Goal: Task Accomplishment & Management: Manage account settings

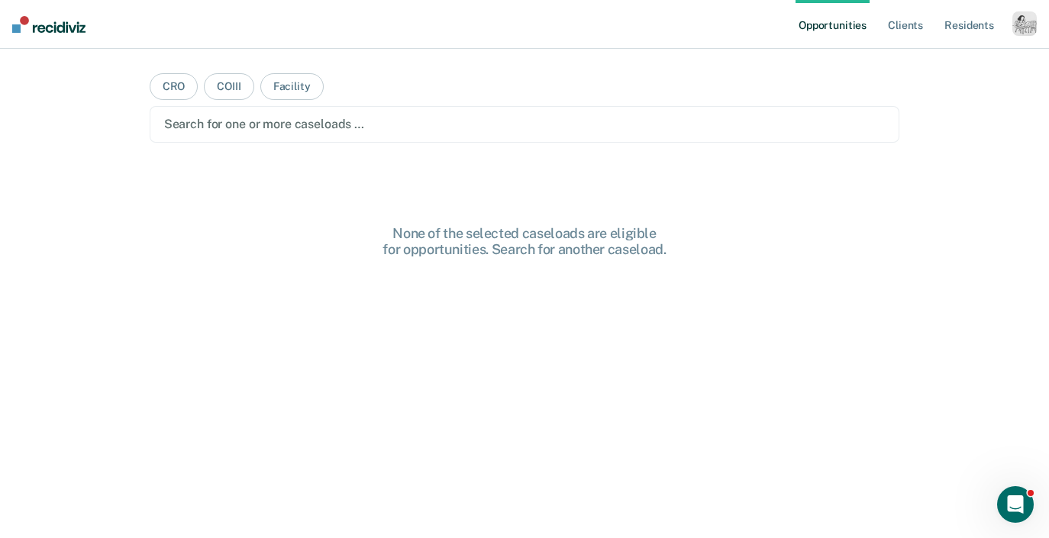
click at [1035, 29] on div "button" at bounding box center [1024, 23] width 24 height 24
click at [921, 61] on link "Profile" at bounding box center [963, 62] width 123 height 13
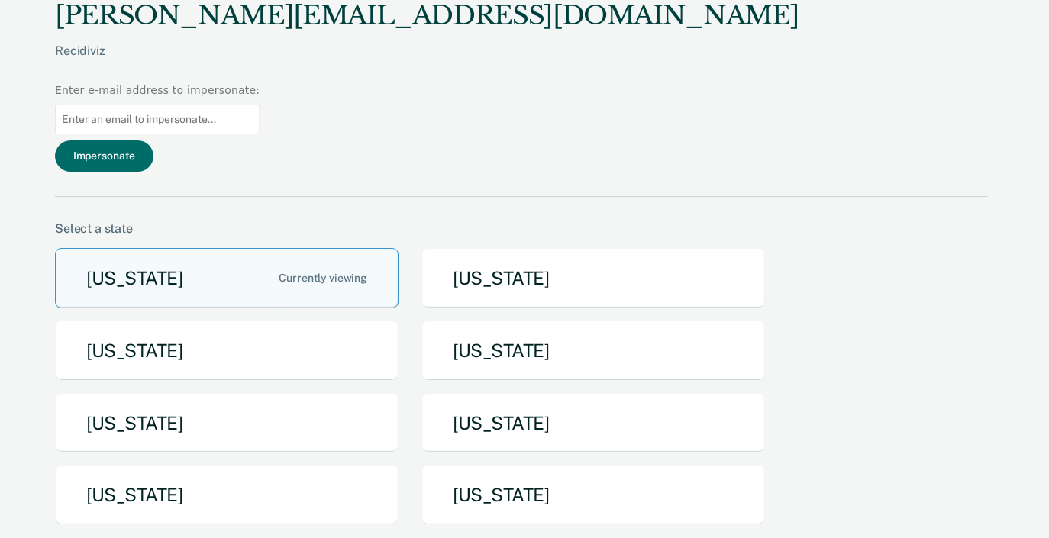
click at [260, 105] on input at bounding box center [157, 120] width 205 height 30
paste input "christine christen.king@tn.gov"
type input "christine christen.king@tn.gov"
click at [153, 140] on button "Impersonate" at bounding box center [104, 155] width 98 height 31
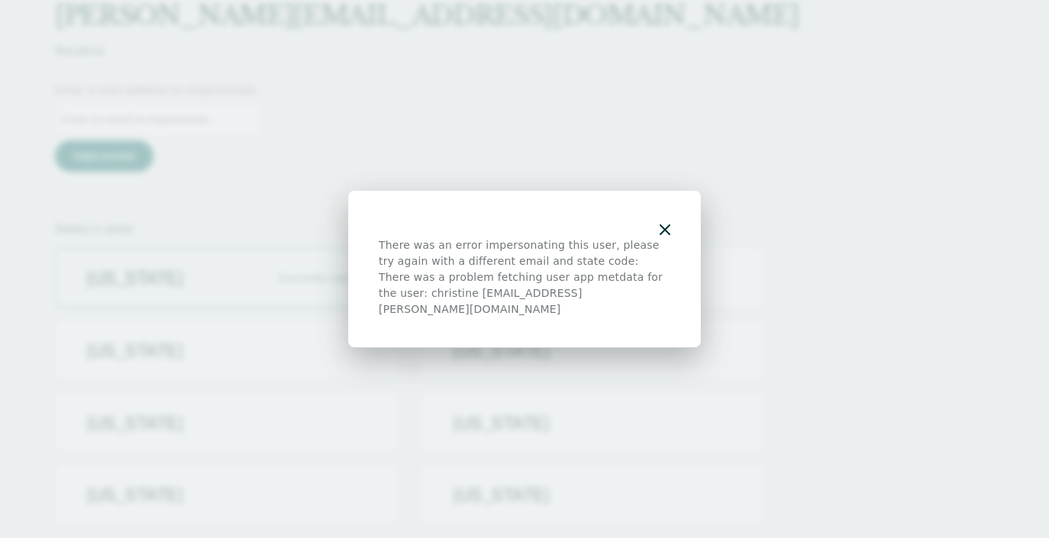
click at [679, 228] on div "There was an error impersonating this user, please try again with a different e…" at bounding box center [524, 269] width 353 height 157
click at [674, 223] on div "There was an error impersonating this user, please try again with a different e…" at bounding box center [524, 269] width 353 height 157
click at [667, 235] on icon "button" at bounding box center [665, 229] width 11 height 11
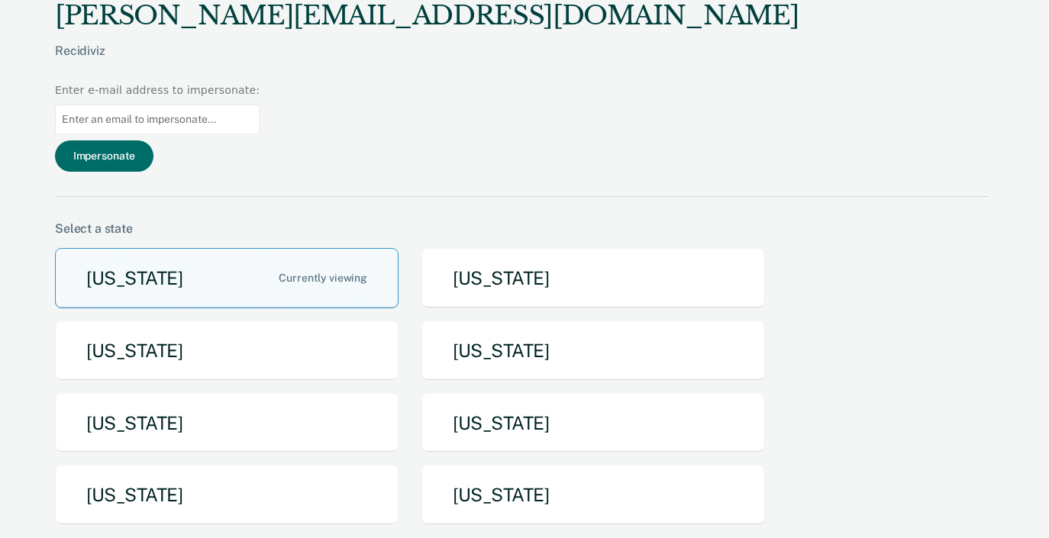
click at [260, 105] on input at bounding box center [157, 120] width 205 height 30
paste input "christen.king@tn.gov"
type input "christen.king@tn.gov"
click at [153, 140] on button "Impersonate" at bounding box center [104, 155] width 98 height 31
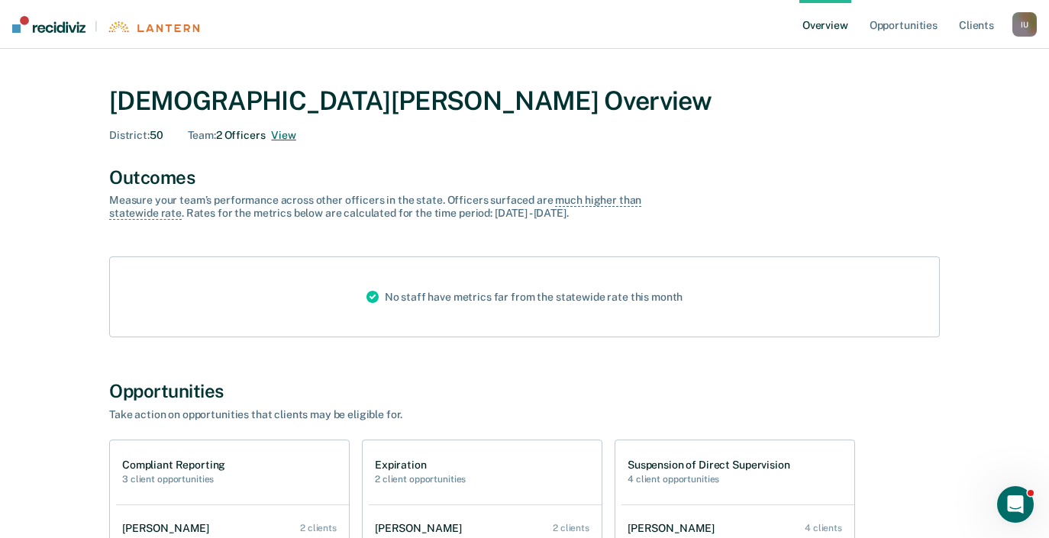
click at [288, 134] on button "View" at bounding box center [283, 135] width 24 height 13
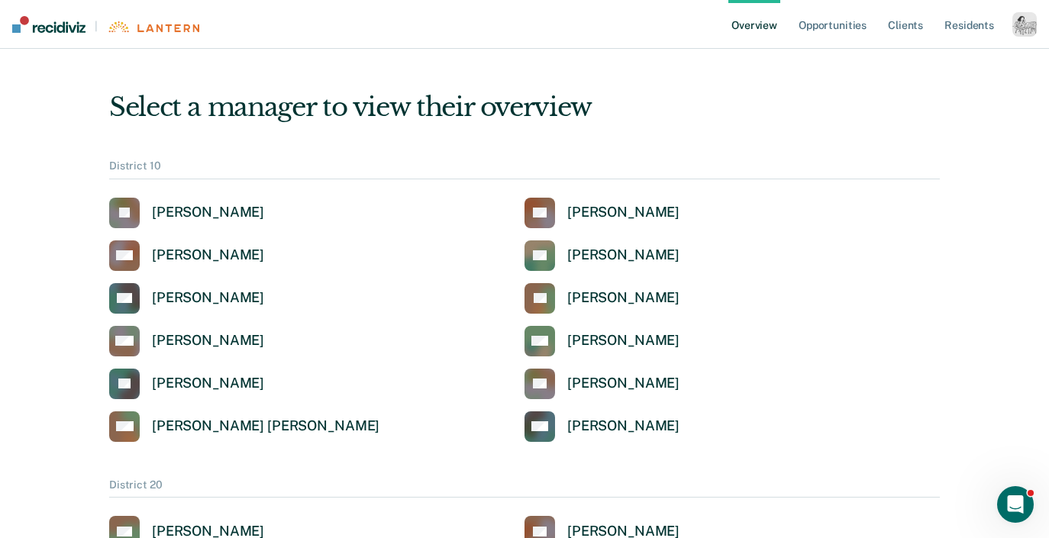
click at [1016, 27] on div "button" at bounding box center [1024, 24] width 24 height 24
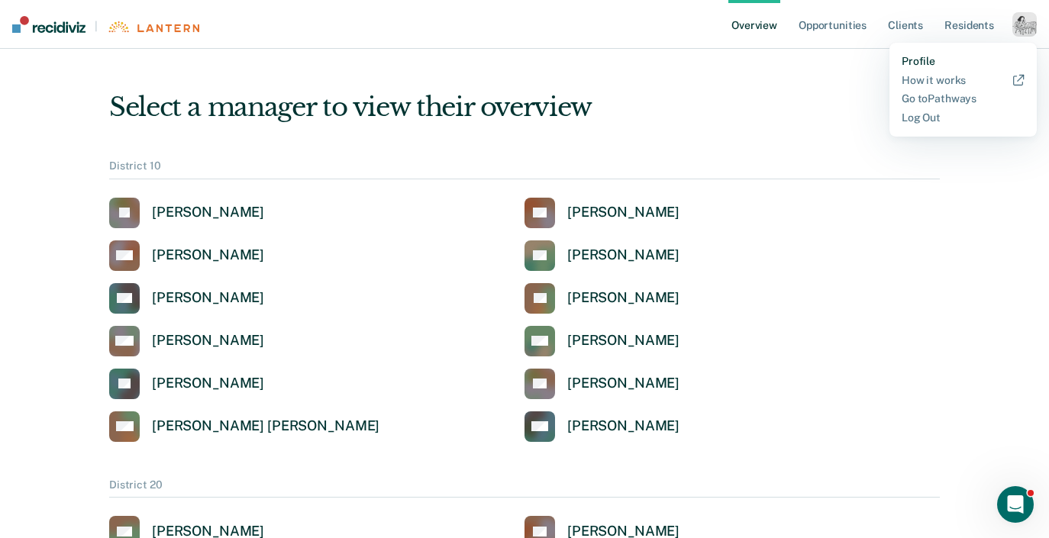
click at [927, 55] on link "Profile" at bounding box center [963, 61] width 123 height 13
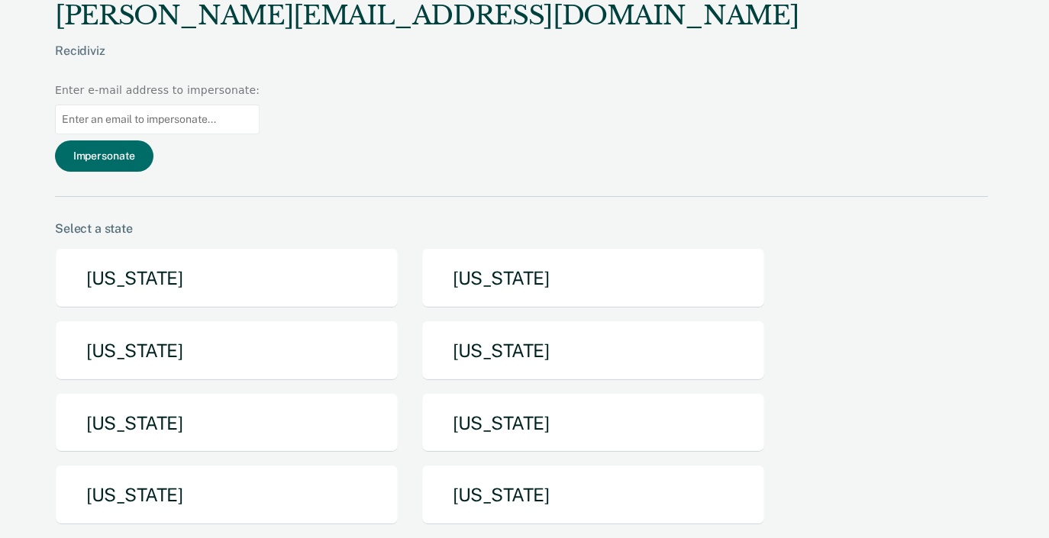
click at [260, 105] on input at bounding box center [157, 120] width 205 height 30
paste input "christen.king@tn.gov"
type input "christen.king@tn.gov"
click at [153, 140] on button "Impersonate" at bounding box center [104, 155] width 98 height 31
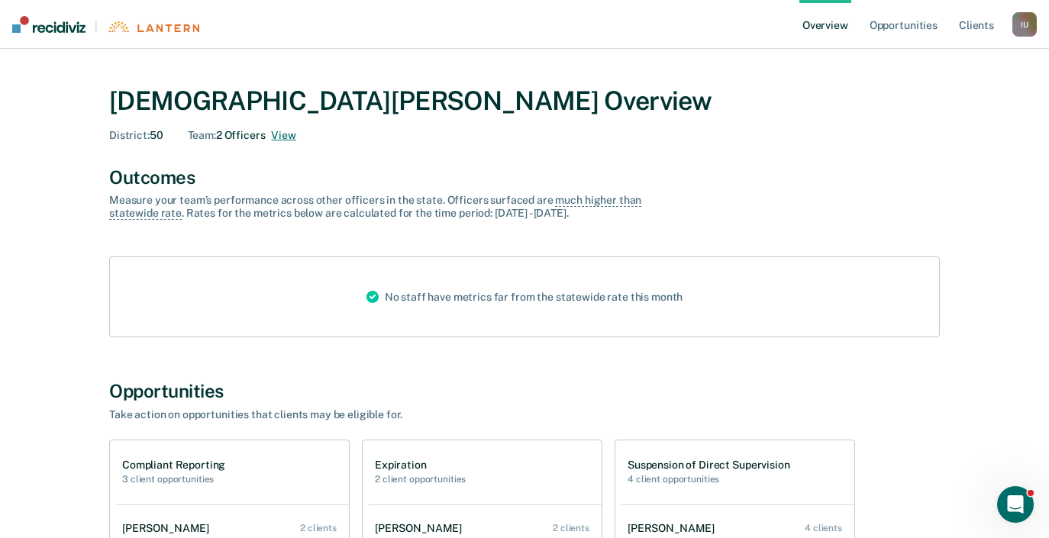
click at [295, 137] on button "View" at bounding box center [283, 135] width 24 height 13
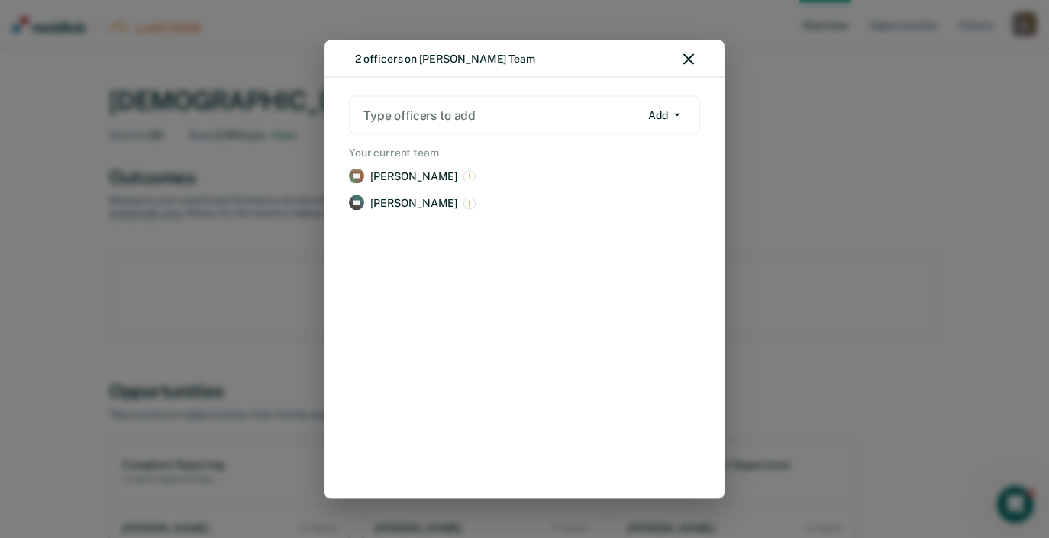
click at [698, 63] on div "2 officers on Christen King's Team" at bounding box center [525, 59] width 400 height 38
click at [688, 63] on icon "button" at bounding box center [688, 58] width 11 height 11
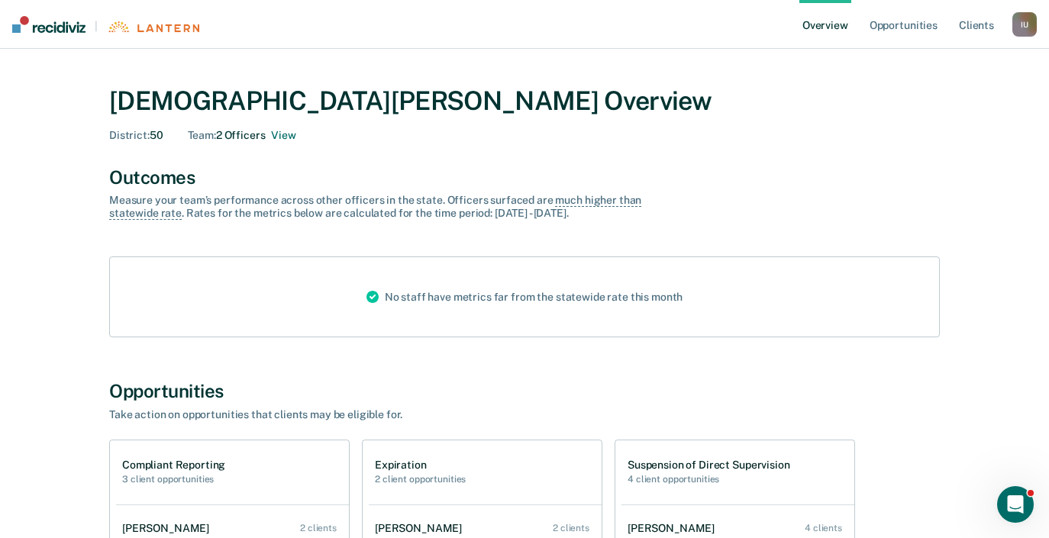
click at [1017, 30] on div "I U" at bounding box center [1024, 24] width 24 height 24
click at [926, 55] on link "Profile" at bounding box center [963, 61] width 123 height 13
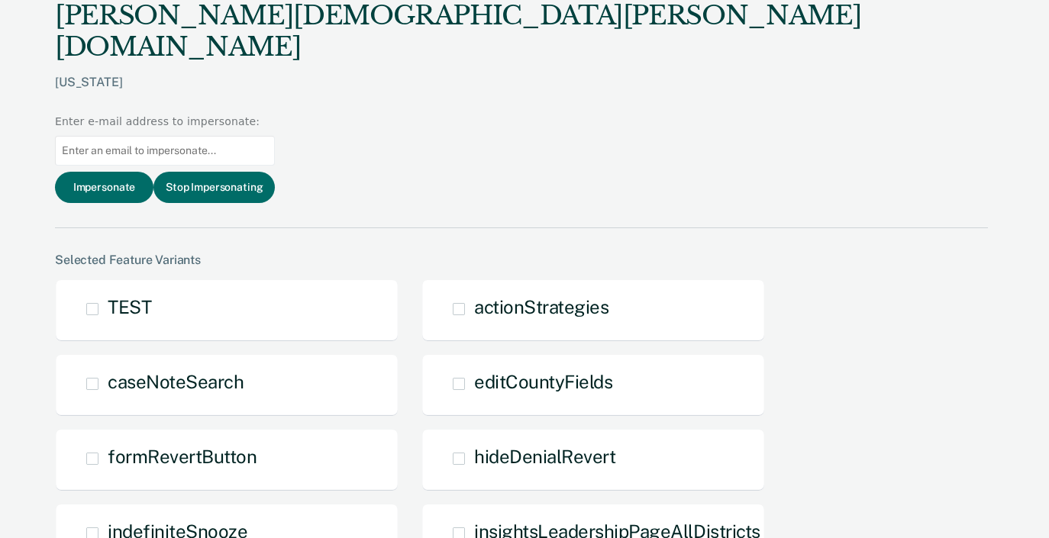
click at [275, 136] on input at bounding box center [165, 151] width 220 height 30
paste input "Altovise.Jones@tn.gov"
type input "Altovise.Jones@tn.gov"
click at [153, 172] on button "Impersonate" at bounding box center [104, 187] width 98 height 31
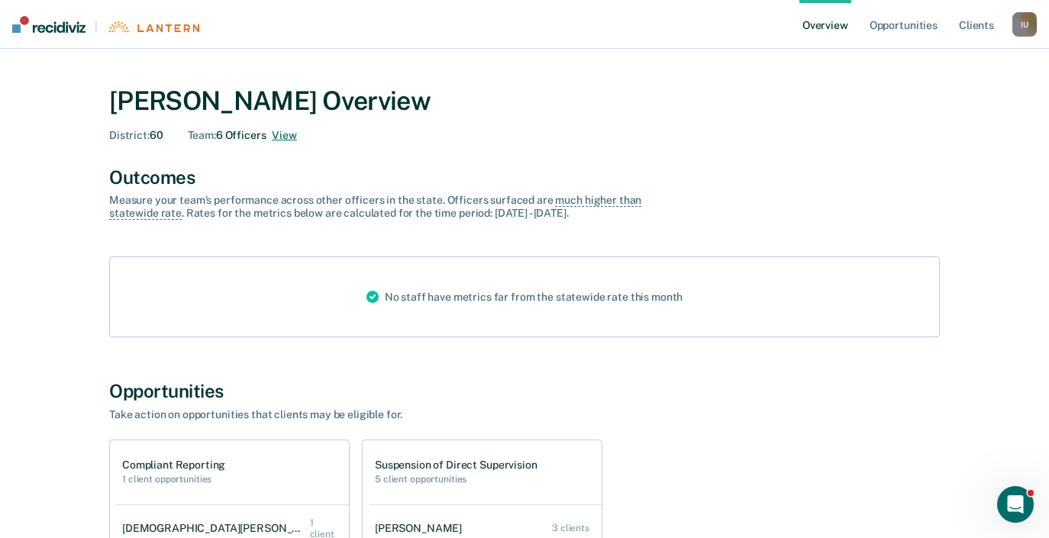
click at [293, 132] on button "View" at bounding box center [284, 135] width 24 height 13
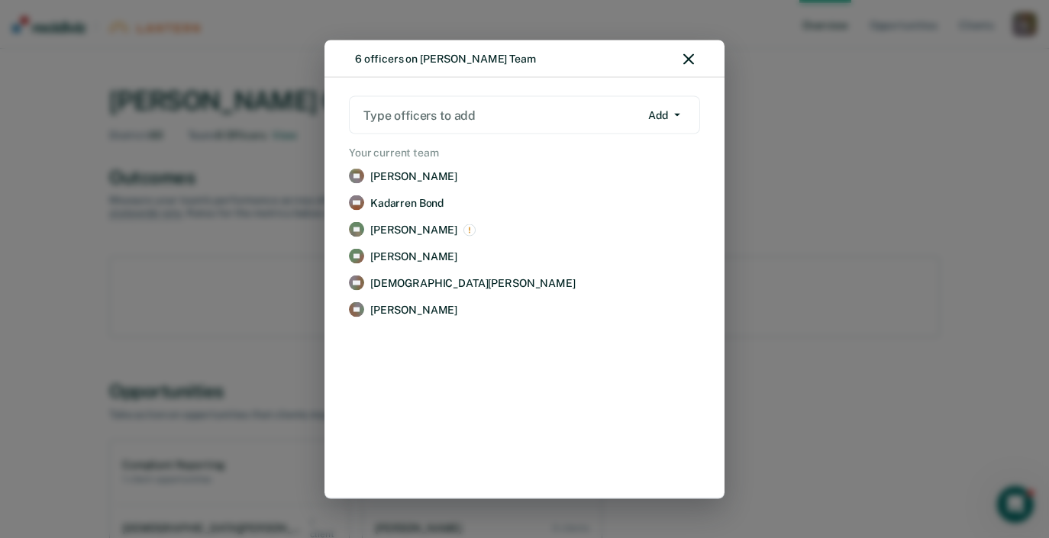
click at [765, 194] on div "6 officers on Altovise Jones's Team Type officers to add Add Add Remove Your cu…" at bounding box center [524, 269] width 1049 height 538
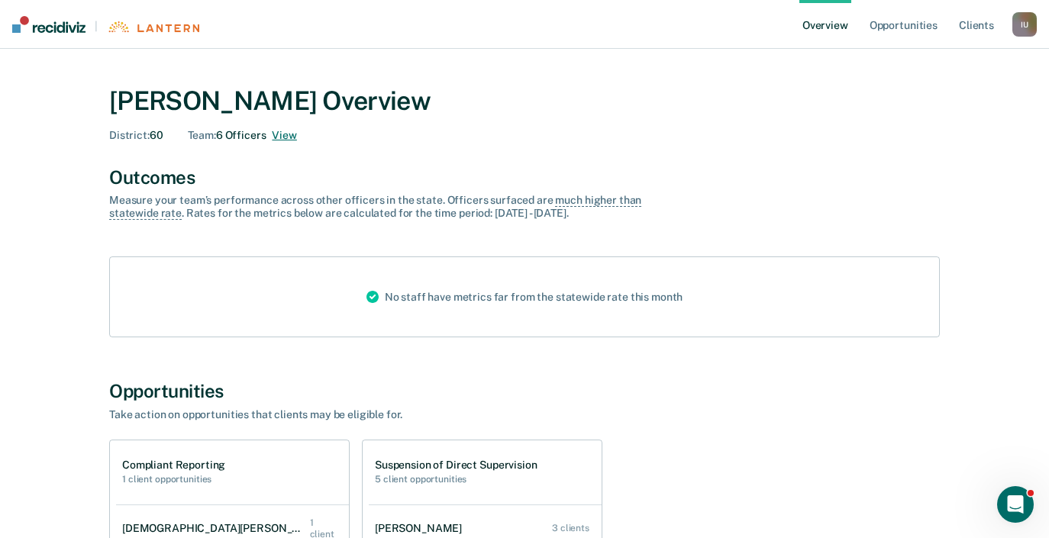
click at [286, 135] on button "View" at bounding box center [284, 135] width 24 height 13
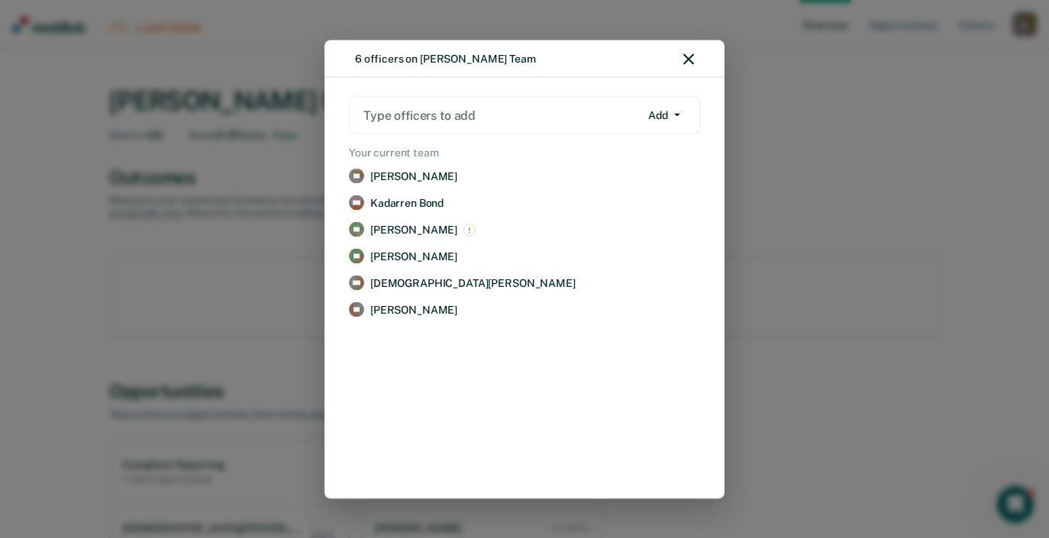
click at [197, 203] on div "6 officers on Altovise Jones's Team Type officers to add Add Add Remove Your cu…" at bounding box center [524, 269] width 1049 height 538
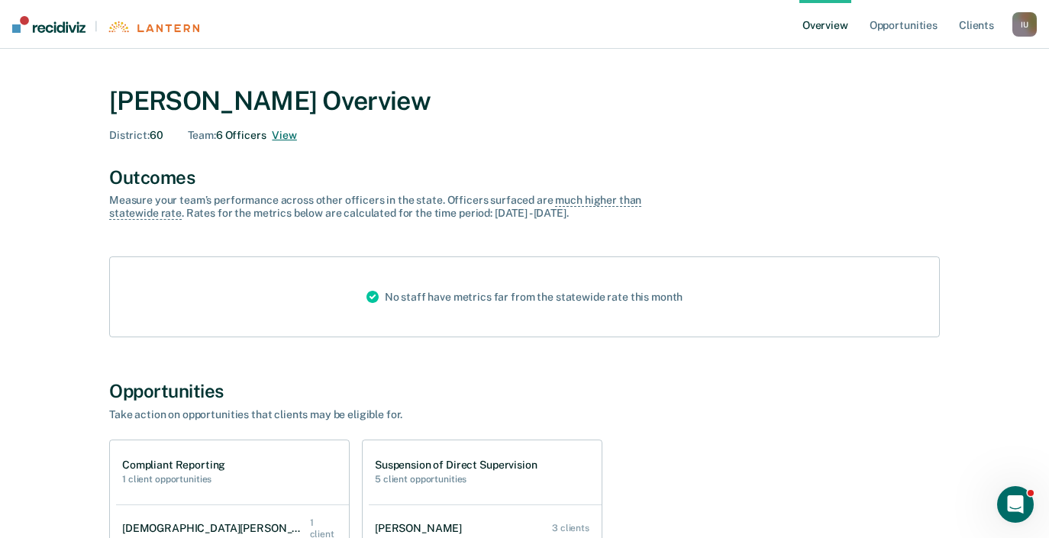
click at [284, 135] on button "View" at bounding box center [284, 135] width 24 height 13
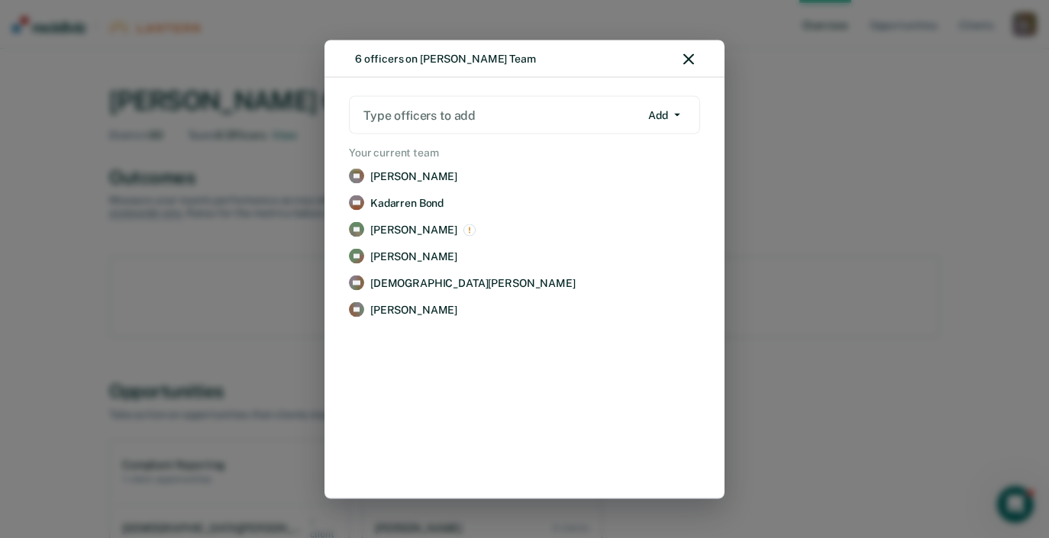
click at [765, 205] on div "6 officers on Altovise Jones's Team Type officers to add Add Add Remove Your cu…" at bounding box center [524, 269] width 1049 height 538
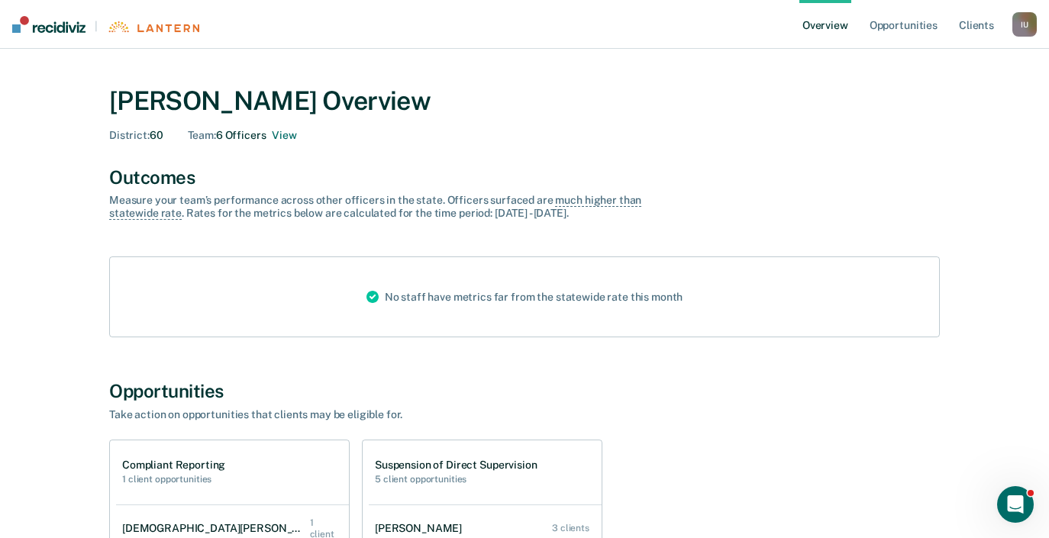
click at [855, 136] on div "District : 60 Team : 6 Officers View" at bounding box center [524, 135] width 831 height 13
click at [282, 134] on button "View" at bounding box center [284, 135] width 24 height 13
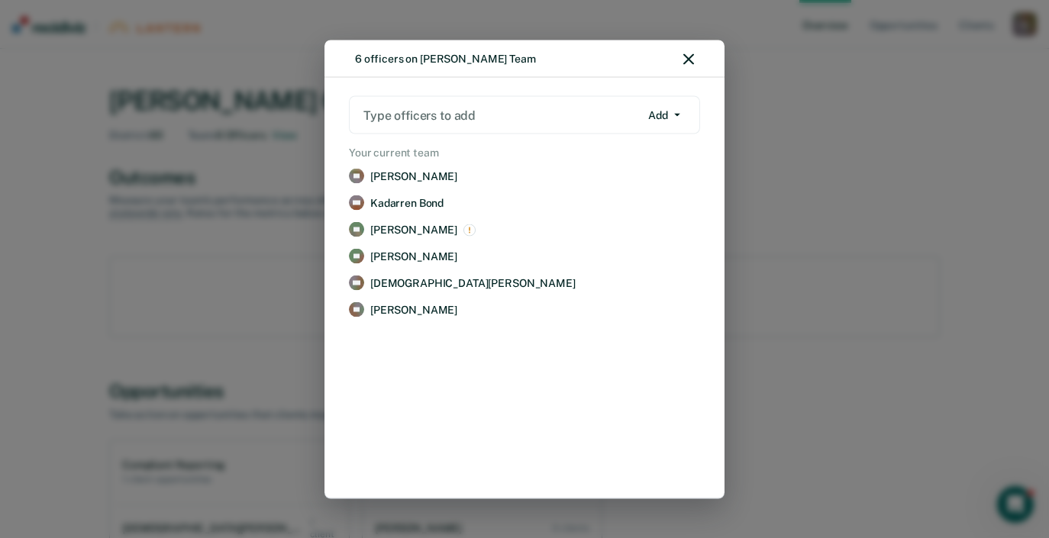
click at [690, 59] on icon "button" at bounding box center [688, 58] width 11 height 11
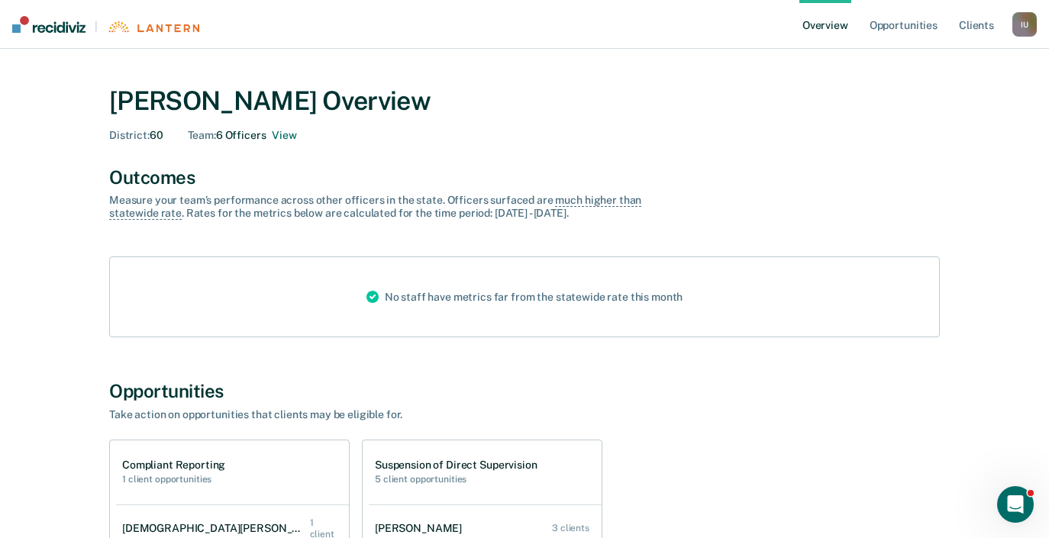
click at [1023, 26] on div "I U" at bounding box center [1024, 24] width 24 height 24
click at [909, 65] on link "Profile" at bounding box center [963, 61] width 123 height 13
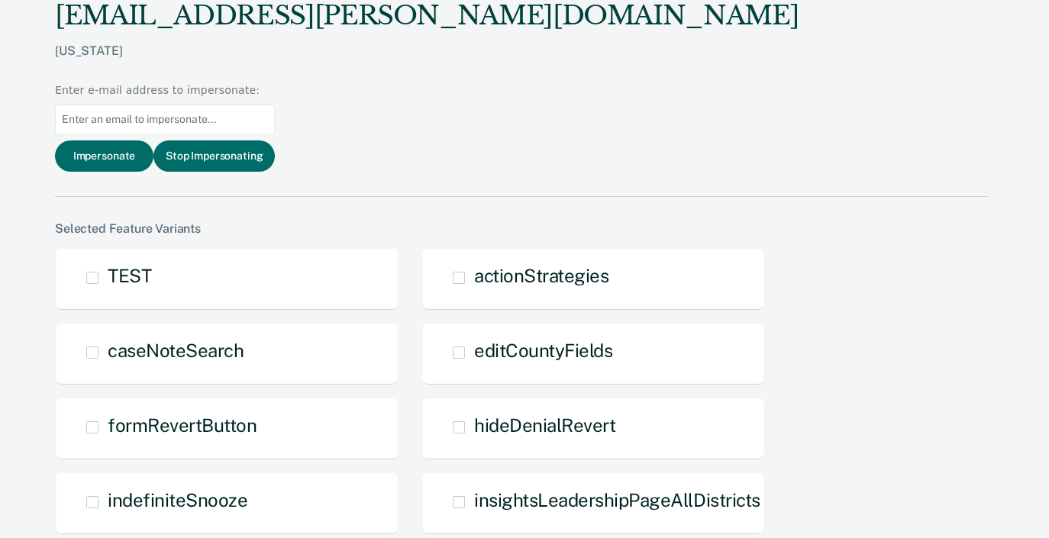
click at [275, 105] on input at bounding box center [165, 120] width 220 height 30
paste input "Jessica.R.Parrish@tn.gov"
type input "Jessica.R.Parrish@tn.gov"
click at [153, 140] on button "Impersonate" at bounding box center [104, 155] width 98 height 31
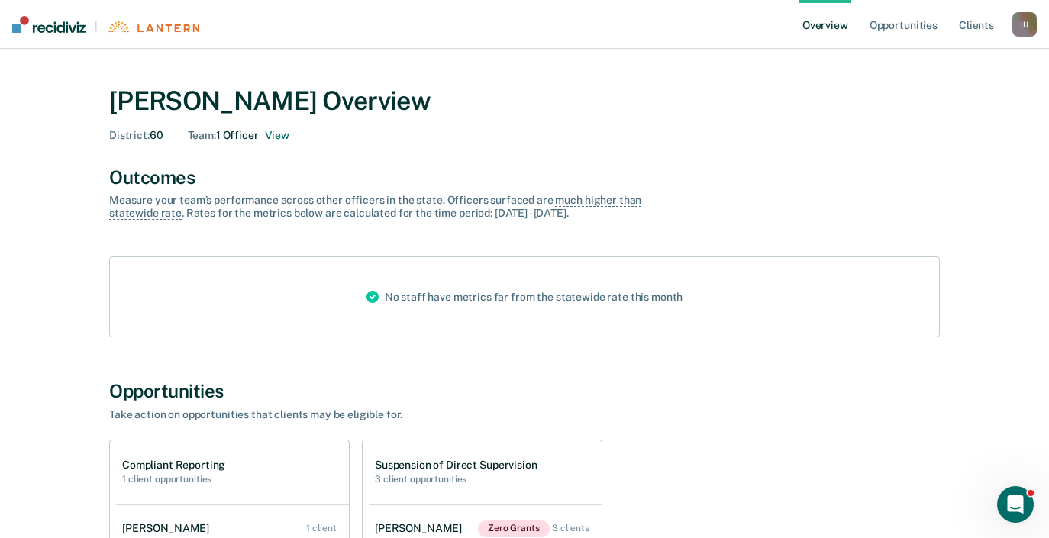
click at [277, 139] on button "View" at bounding box center [277, 135] width 24 height 13
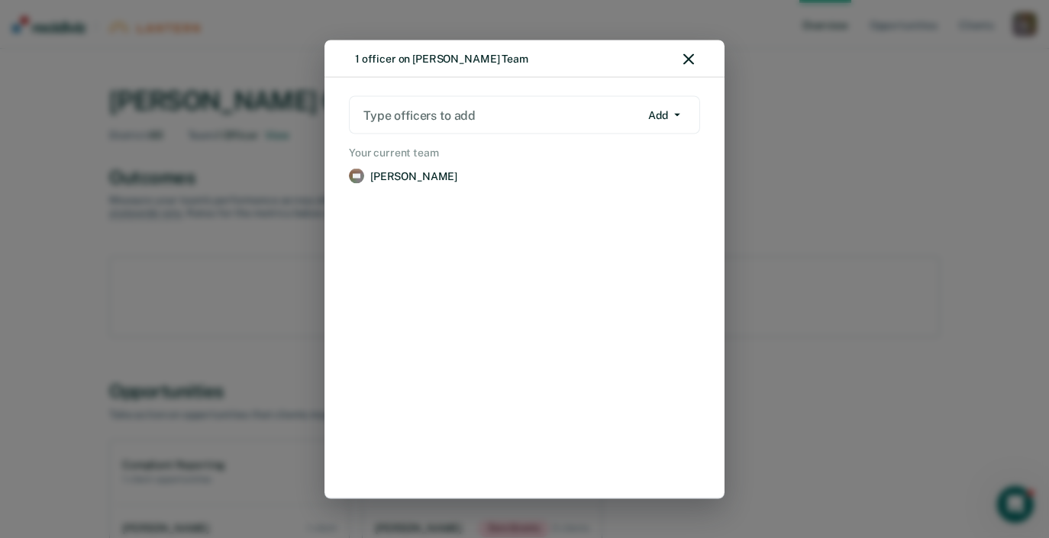
click at [691, 58] on icon "button" at bounding box center [688, 58] width 11 height 11
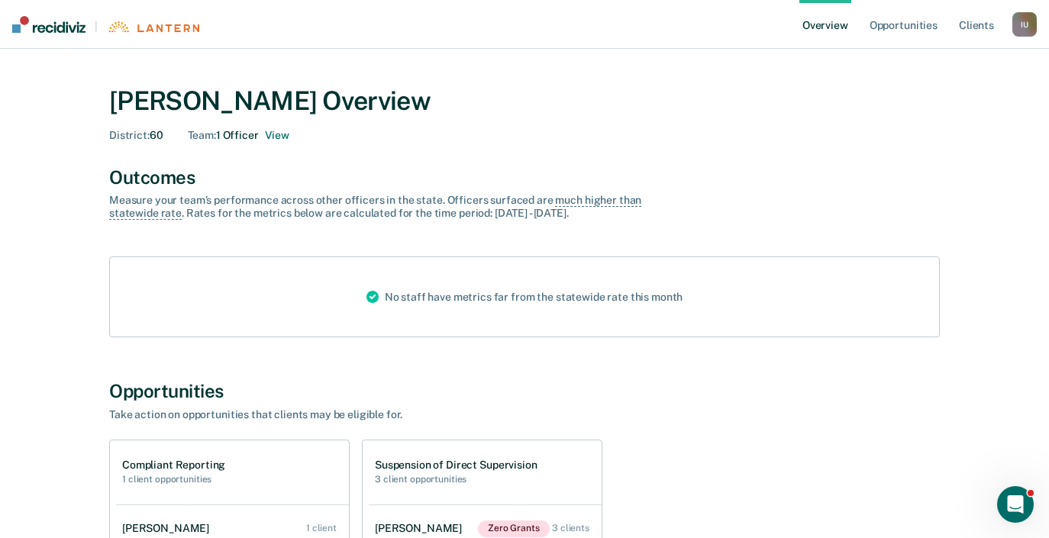
click at [1034, 26] on div "I U" at bounding box center [1024, 24] width 24 height 24
click at [915, 64] on link "Profile" at bounding box center [963, 61] width 123 height 13
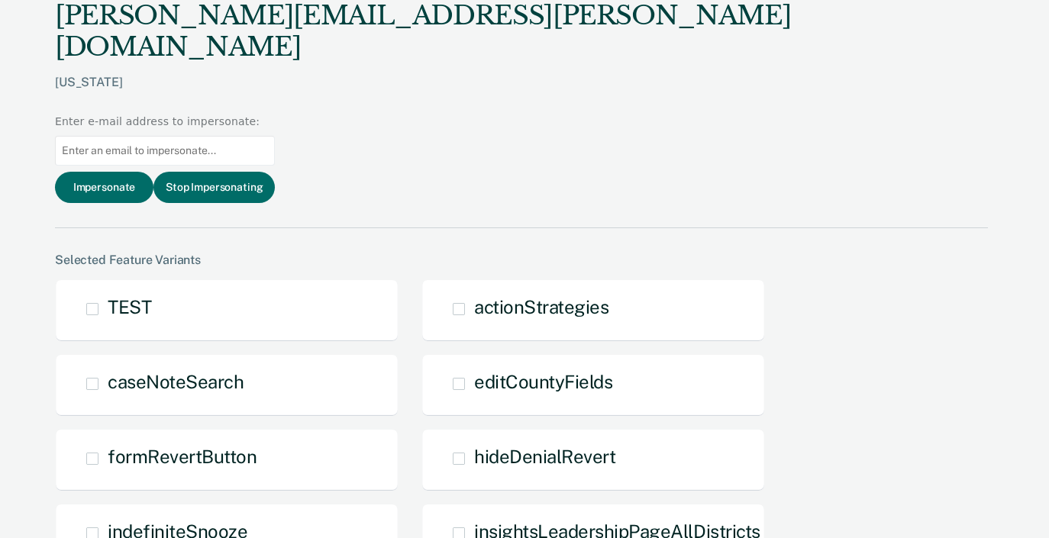
click at [275, 136] on input at bounding box center [165, 151] width 220 height 30
paste input "[PERSON_NAME][EMAIL_ADDRESS][PERSON_NAME][DOMAIN_NAME]"
type input "[PERSON_NAME][EMAIL_ADDRESS][PERSON_NAME][DOMAIN_NAME]"
click at [153, 172] on button "Impersonate" at bounding box center [104, 187] width 98 height 31
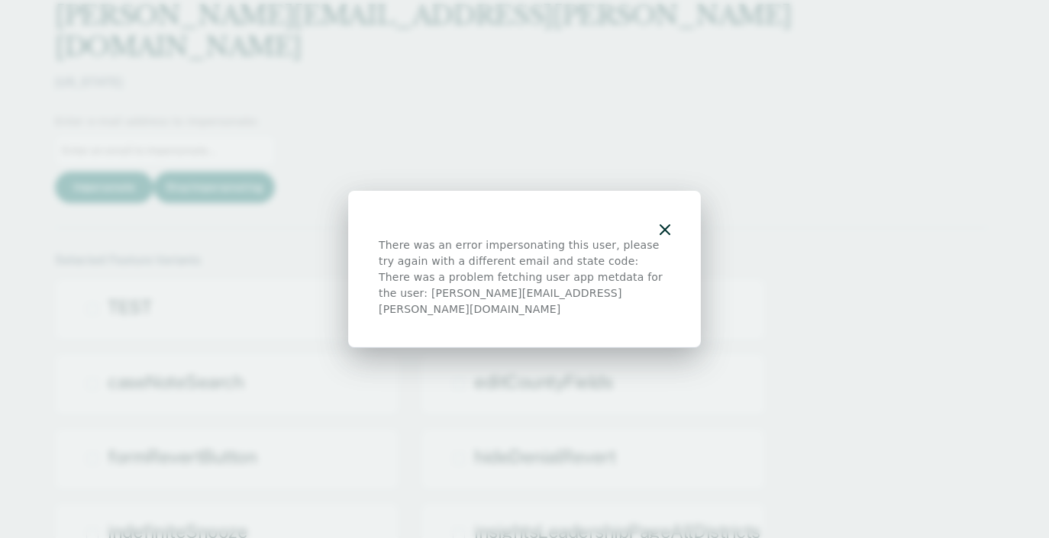
click at [667, 234] on icon "button" at bounding box center [665, 229] width 11 height 11
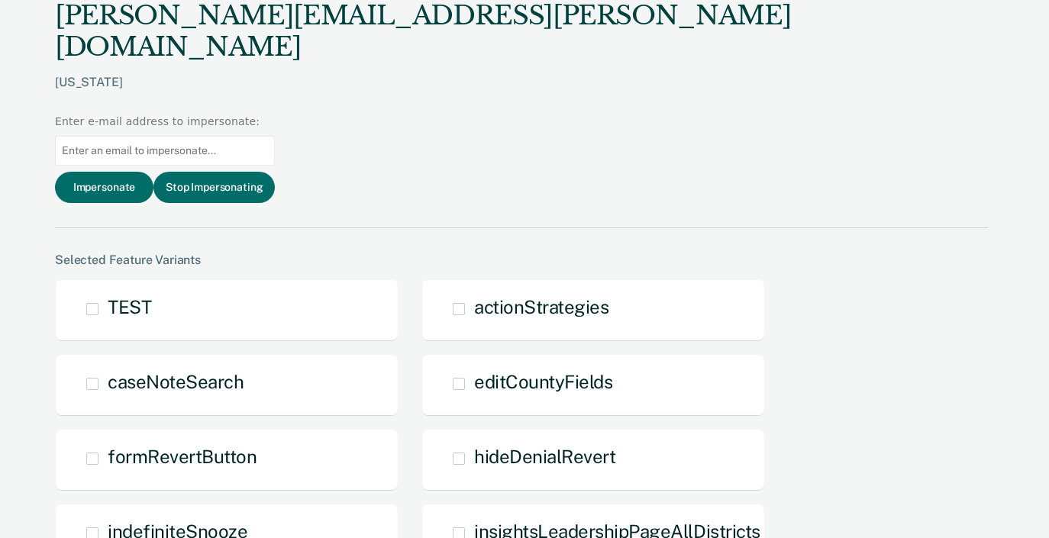
click at [275, 136] on input at bounding box center [165, 151] width 220 height 30
paste input "[PERSON_NAME][EMAIL_ADDRESS][PERSON_NAME][DOMAIN_NAME]"
type input "[PERSON_NAME][EMAIL_ADDRESS][PERSON_NAME][DOMAIN_NAME]"
click at [153, 172] on button "Impersonate" at bounding box center [104, 187] width 98 height 31
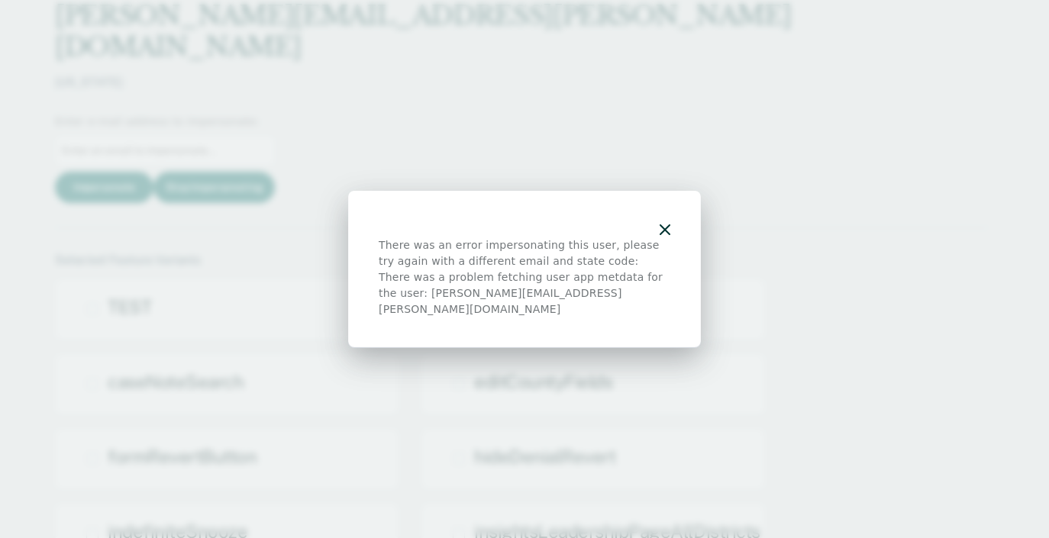
click at [663, 232] on button "button" at bounding box center [665, 229] width 11 height 13
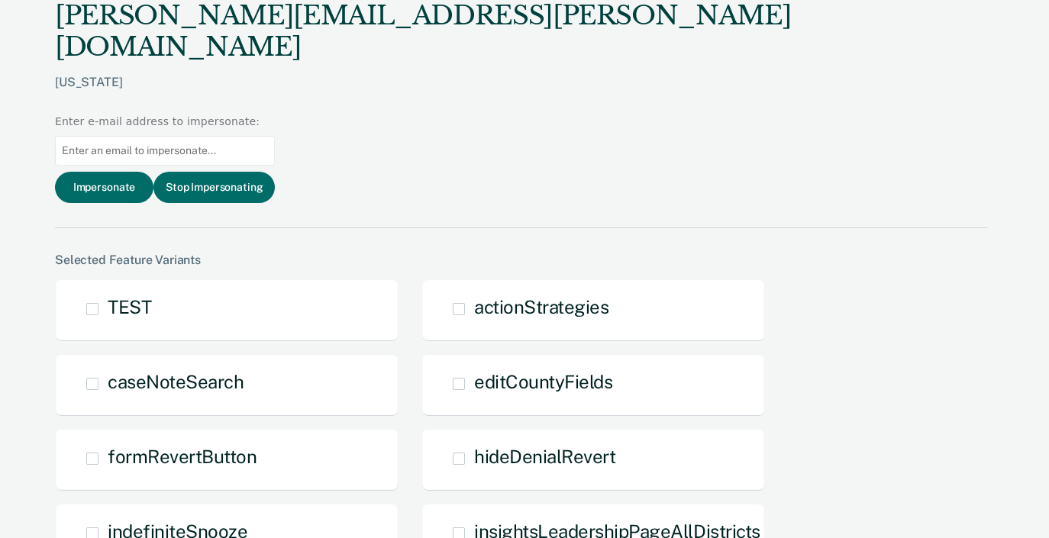
click at [931, 92] on div "jessica.r.parrish@tn.gov Tennessee Enter e-mail address to impersonate: Imperso…" at bounding box center [521, 114] width 933 height 228
click at [275, 172] on button "Stop Impersonating" at bounding box center [213, 187] width 121 height 31
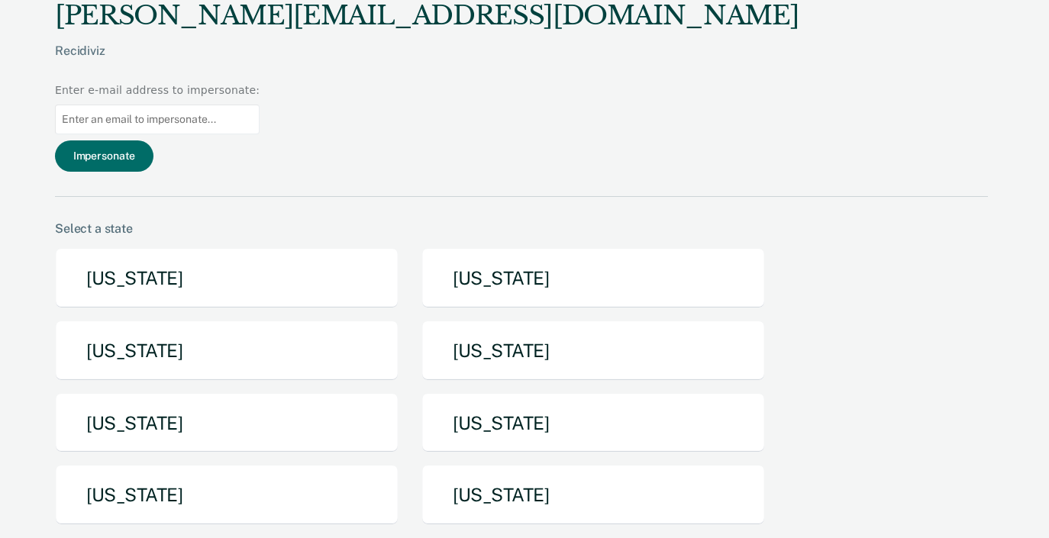
click at [260, 105] on input at bounding box center [157, 120] width 205 height 30
paste input "[PERSON_NAME][EMAIL_ADDRESS][PERSON_NAME][DOMAIN_NAME]"
type input "[PERSON_NAME][EMAIL_ADDRESS][PERSON_NAME][DOMAIN_NAME]"
click at [153, 140] on button "Impersonate" at bounding box center [104, 155] width 98 height 31
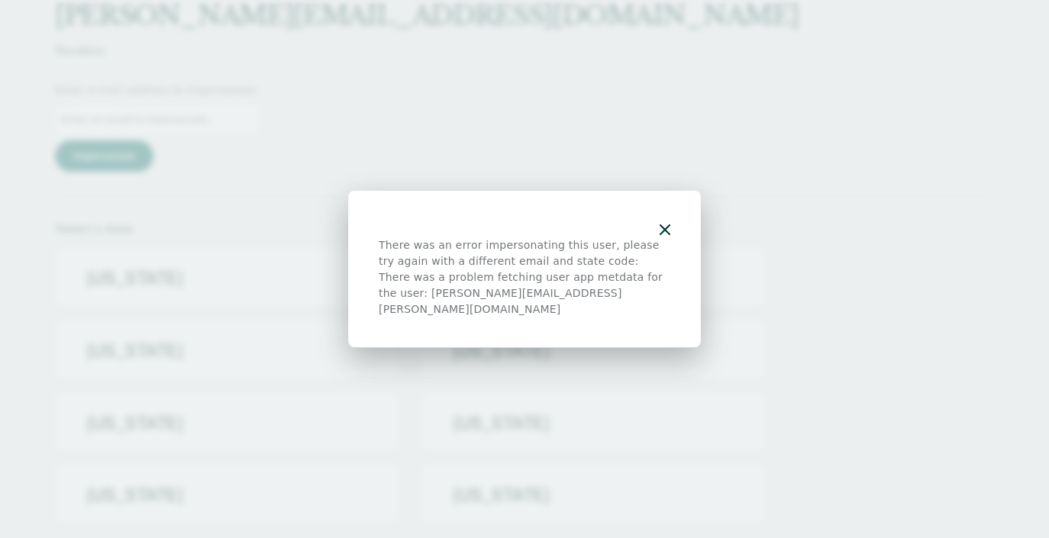
click at [673, 232] on div "There was an error impersonating this user, please try again with a different e…" at bounding box center [524, 269] width 353 height 157
click at [671, 231] on div "There was an error impersonating this user, please try again with a different e…" at bounding box center [524, 269] width 353 height 157
click at [656, 252] on div "There was an error impersonating this user, please try again with a different e…" at bounding box center [525, 253] width 292 height 32
click at [670, 228] on div "There was an error impersonating this user, please try again with a different e…" at bounding box center [524, 269] width 353 height 157
click at [664, 235] on icon "button" at bounding box center [665, 229] width 11 height 11
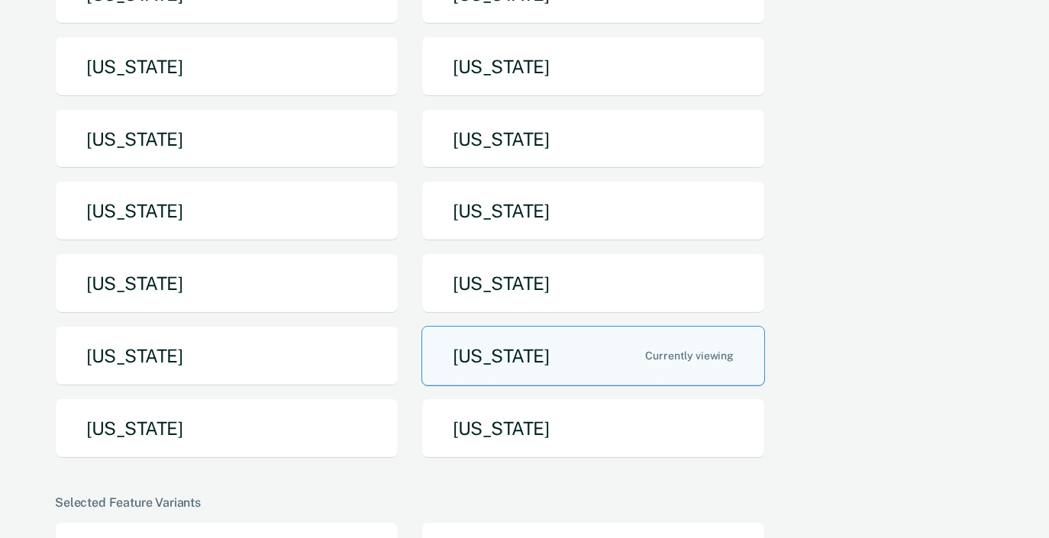
scroll to position [412, 0]
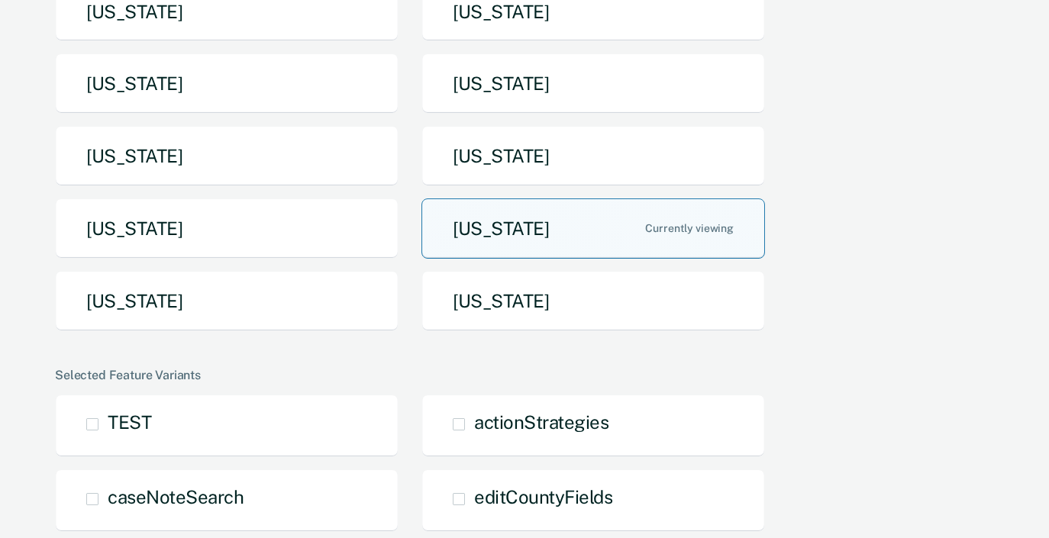
click at [535, 199] on button "[US_STATE]" at bounding box center [593, 229] width 344 height 60
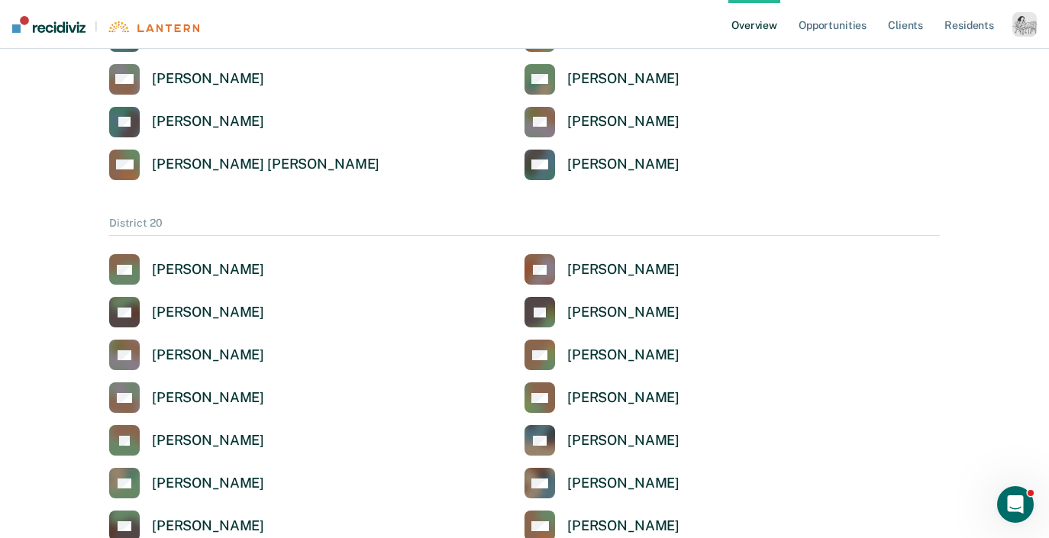
scroll to position [2410, 0]
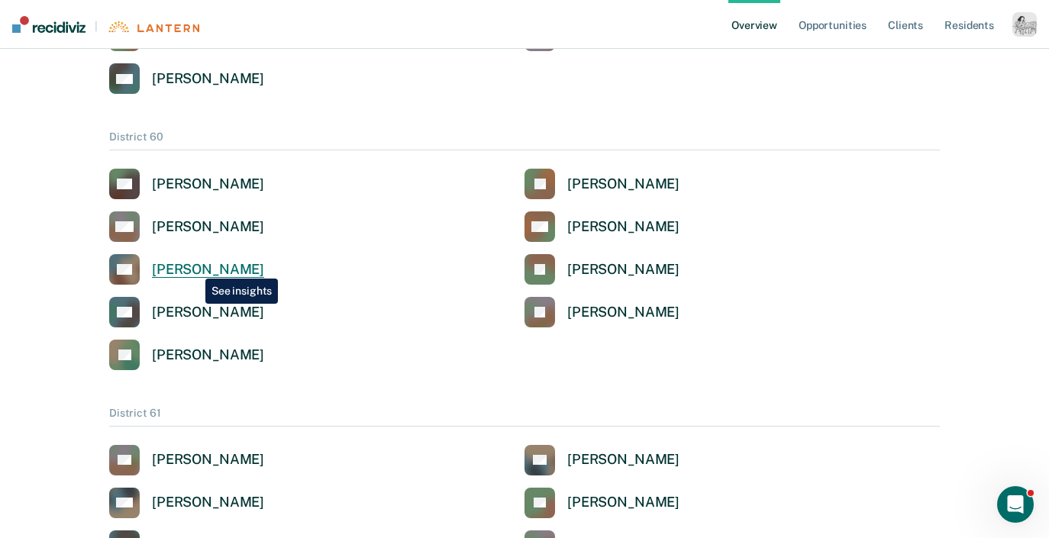
click at [194, 267] on div "[PERSON_NAME]" at bounding box center [208, 270] width 112 height 18
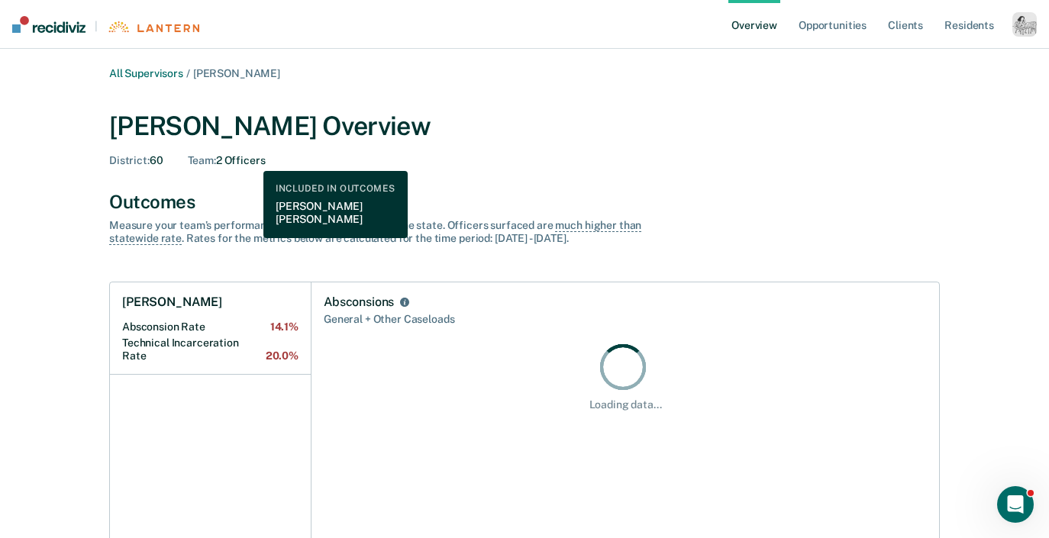
click at [252, 160] on div "Team : 2 Officers" at bounding box center [227, 160] width 78 height 13
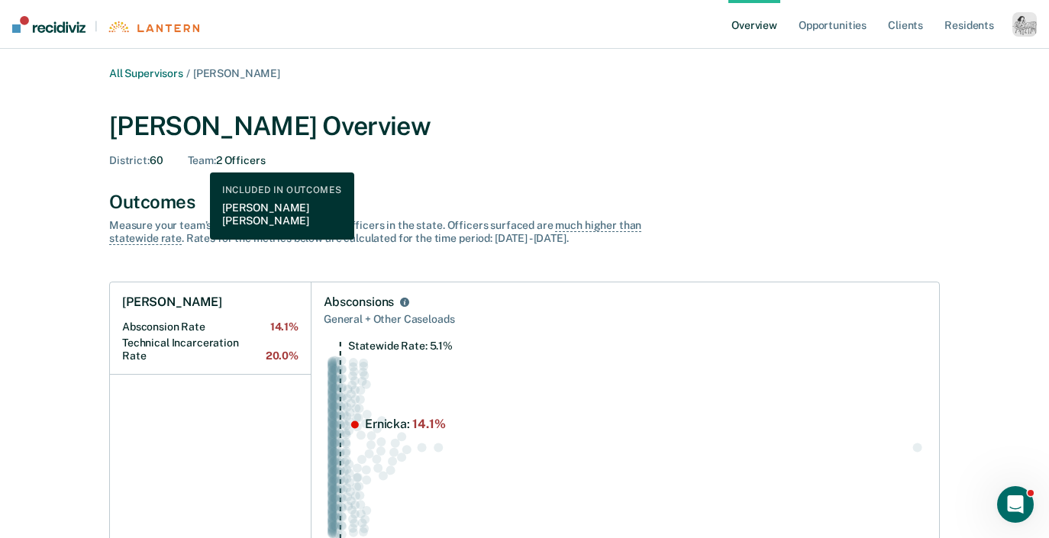
click at [199, 161] on span "Team :" at bounding box center [202, 160] width 28 height 12
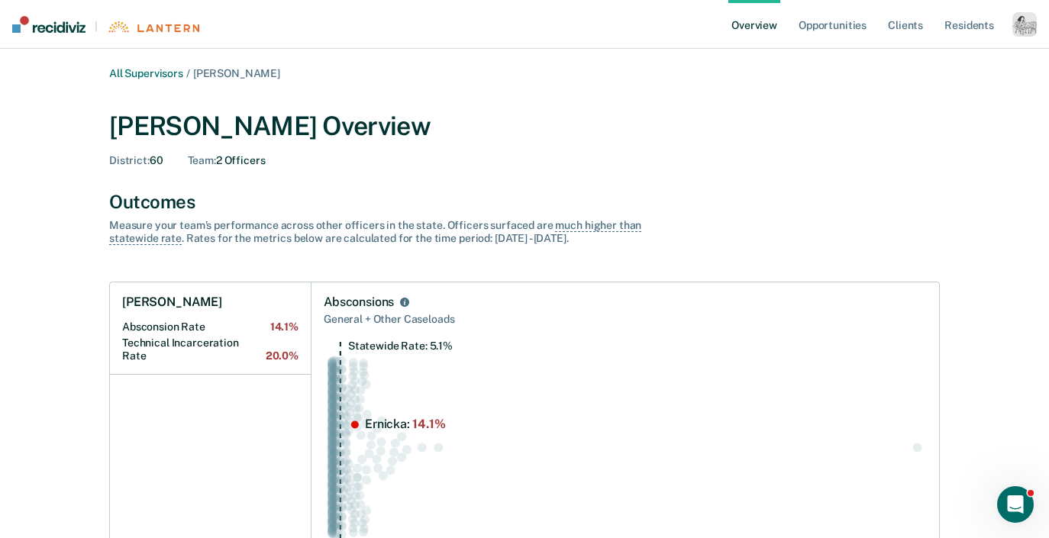
click at [249, 158] on div "Team : 2 Officers" at bounding box center [227, 160] width 78 height 13
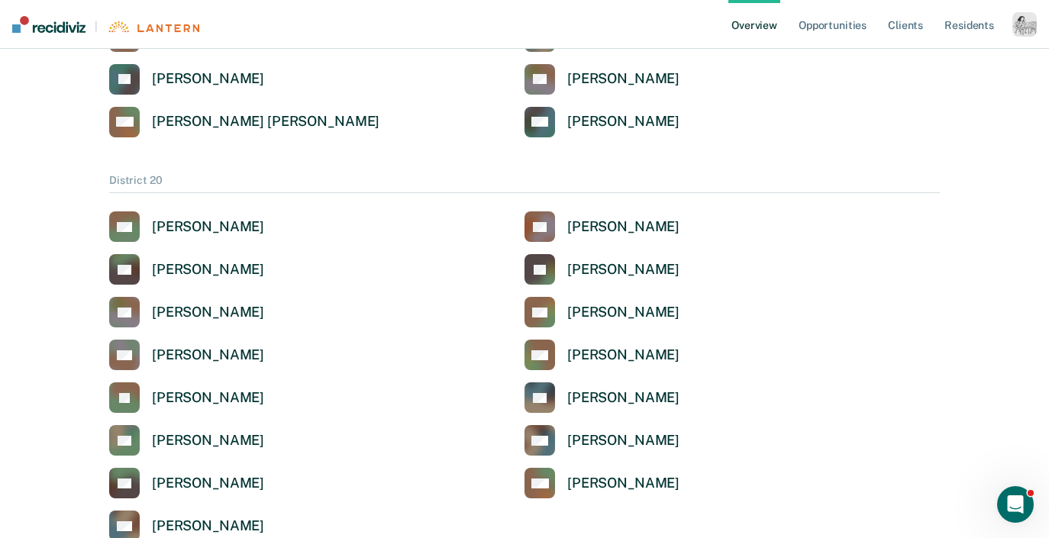
scroll to position [2452, 0]
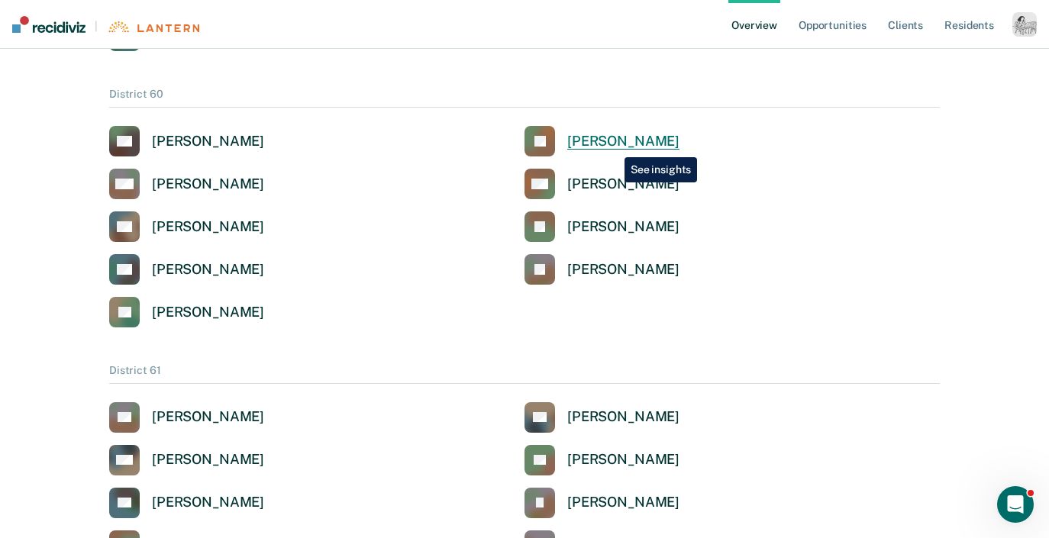
click at [613, 146] on div "[PERSON_NAME]" at bounding box center [623, 142] width 112 height 18
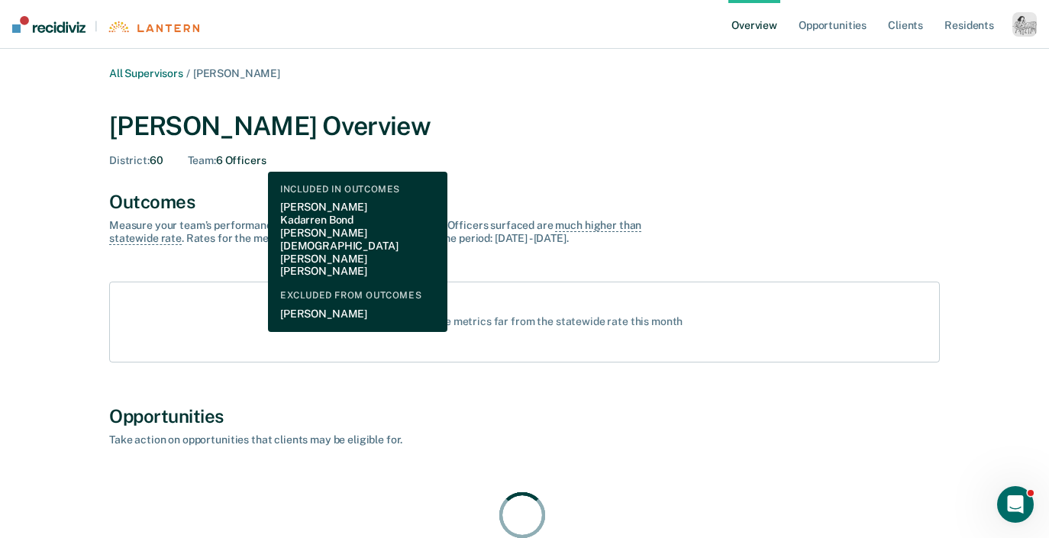
click at [257, 160] on div "Team : 6 Officers" at bounding box center [227, 160] width 79 height 13
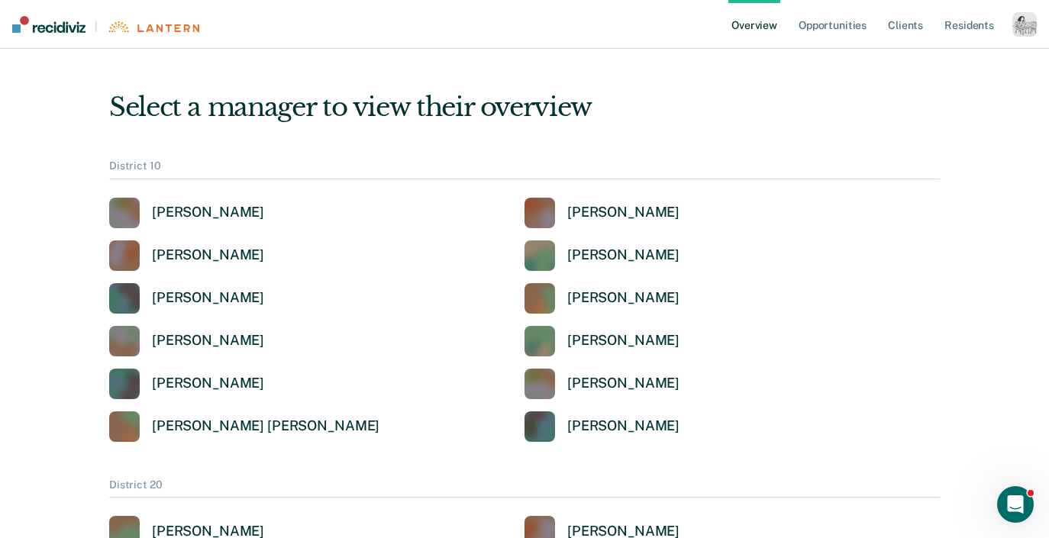
scroll to position [2452, 0]
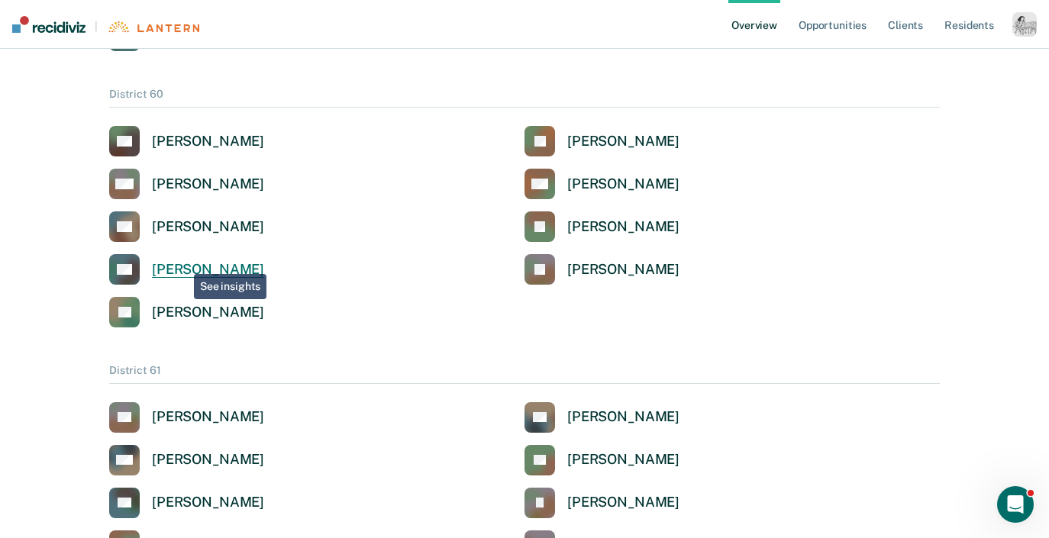
click at [182, 263] on div "[PERSON_NAME]" at bounding box center [208, 270] width 112 height 18
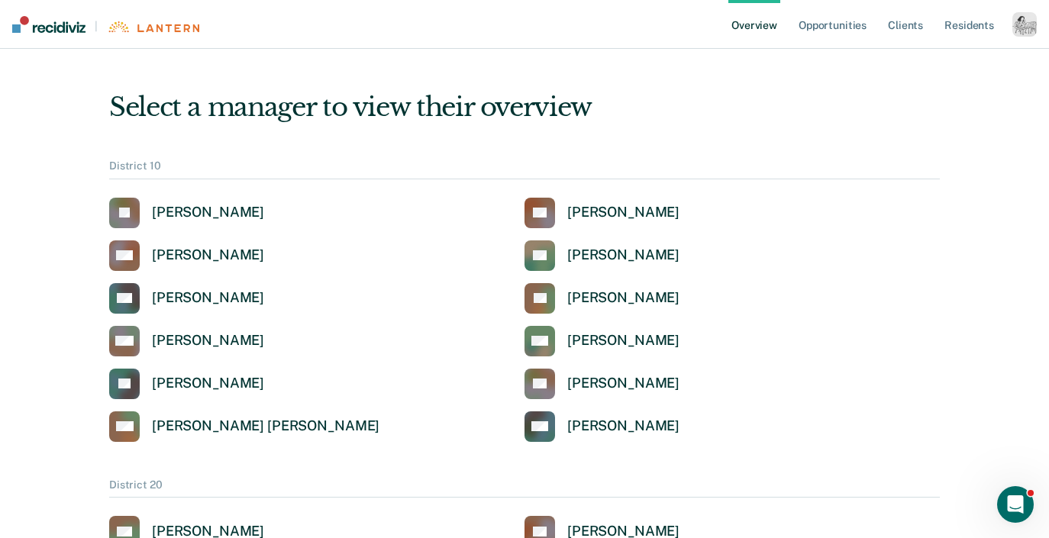
scroll to position [2452, 0]
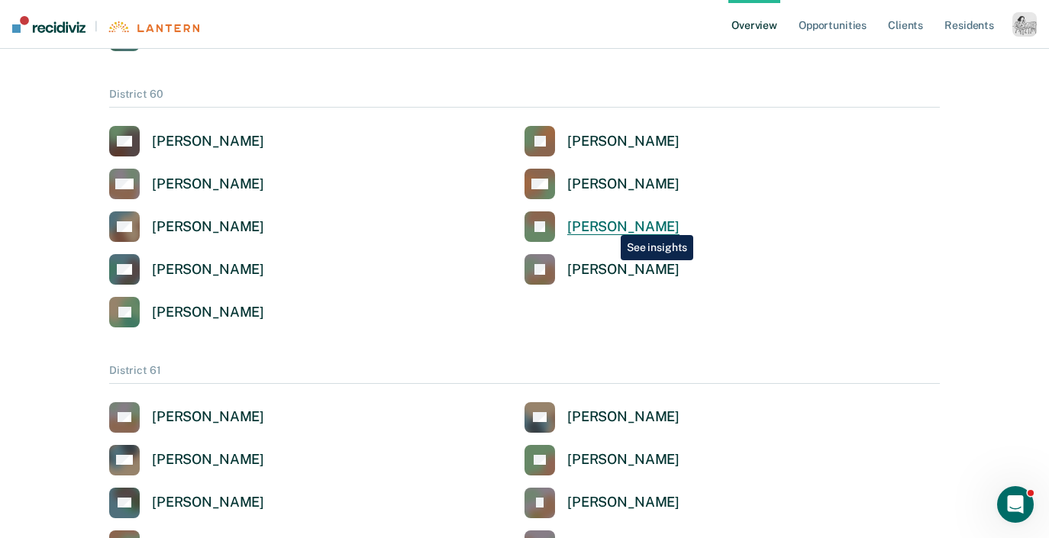
click at [607, 224] on div "[PERSON_NAME]" at bounding box center [623, 227] width 112 height 18
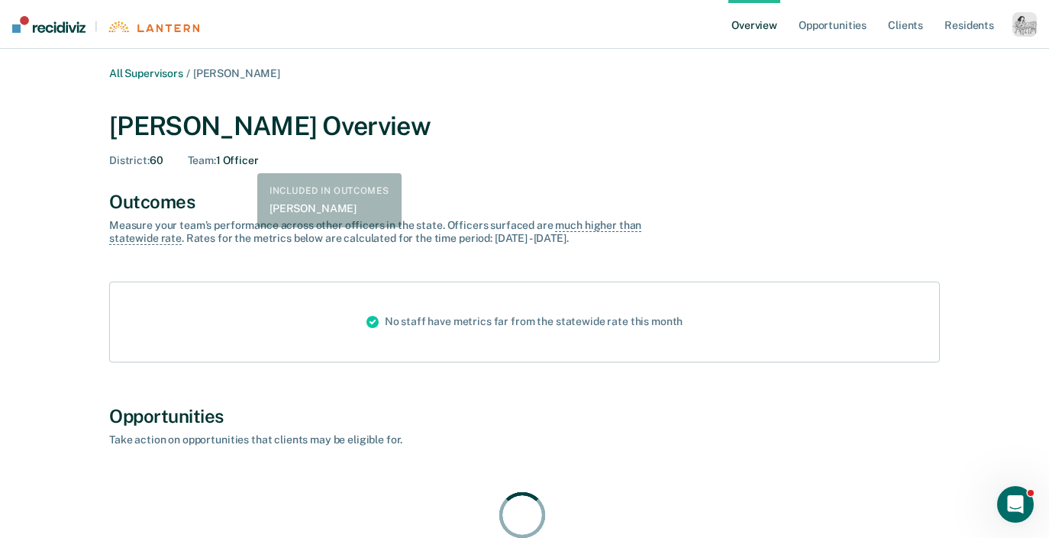
click at [245, 162] on div "Team : 1 Officer" at bounding box center [223, 160] width 71 height 13
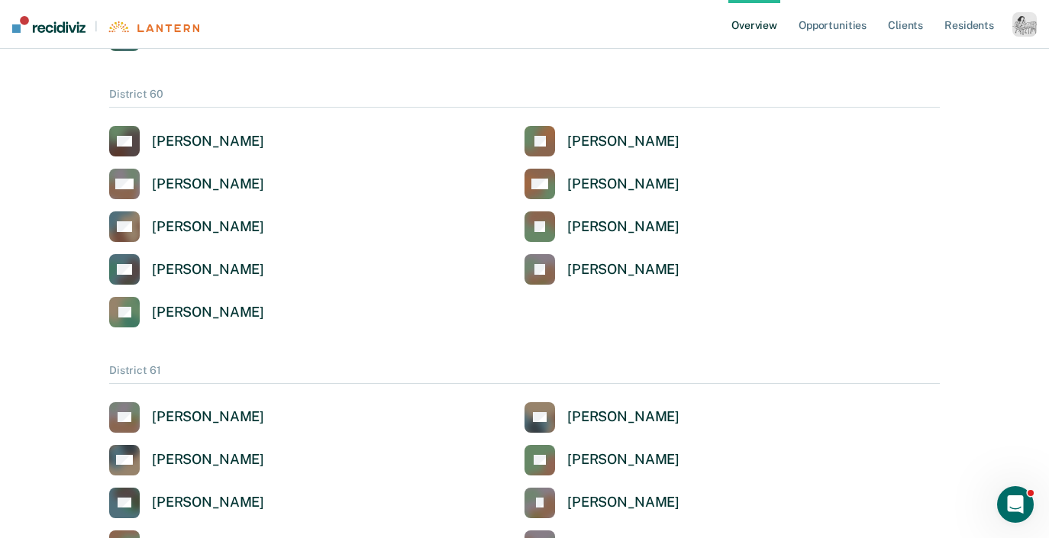
scroll to position [1709, 0]
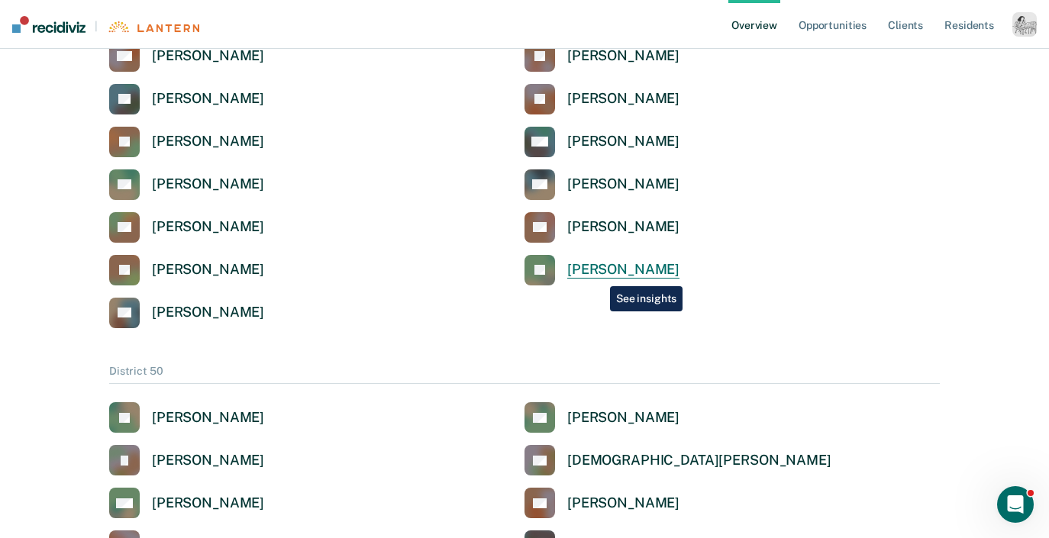
click at [599, 275] on div "[PERSON_NAME]" at bounding box center [623, 270] width 112 height 18
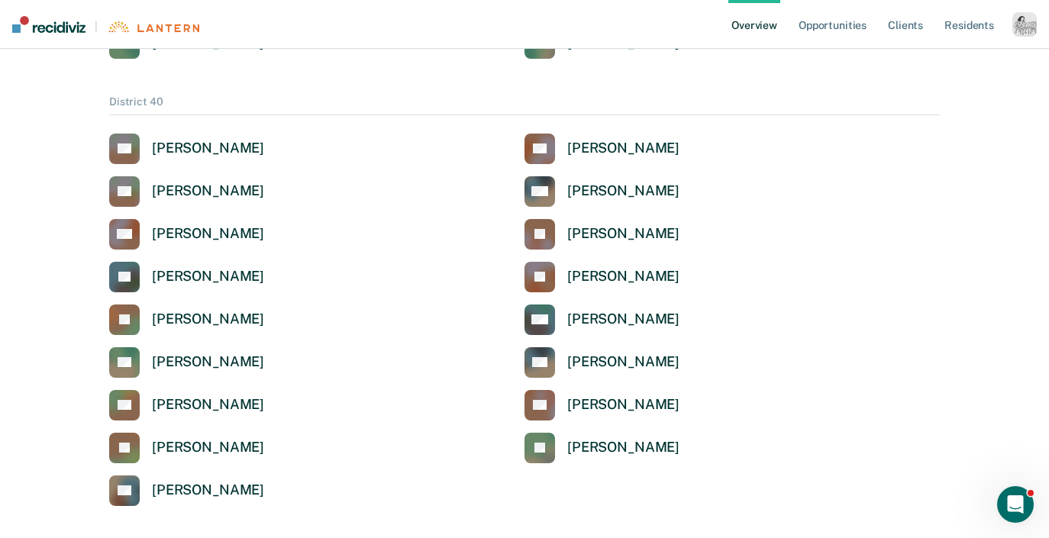
scroll to position [3344, 0]
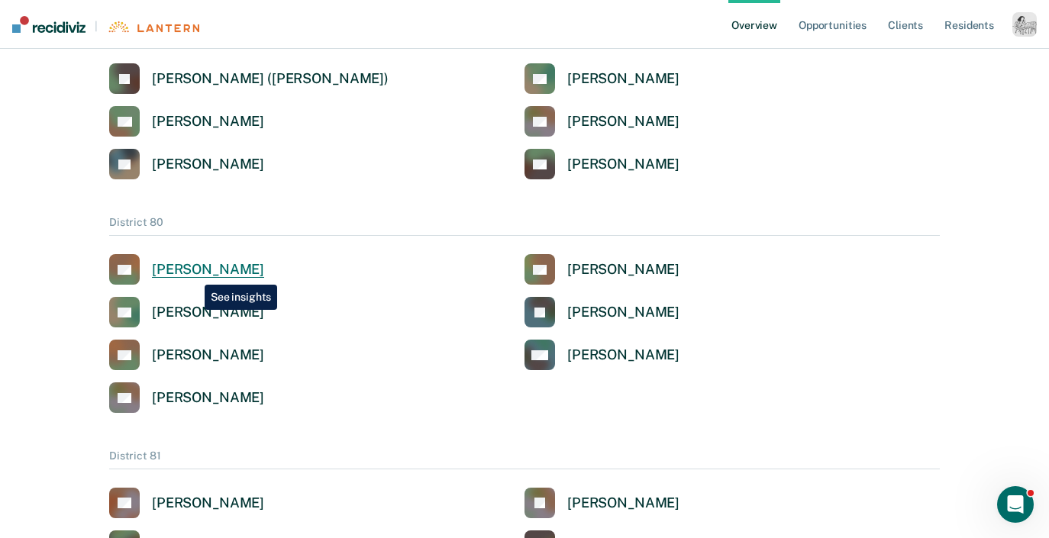
click at [192, 273] on div "[PERSON_NAME]" at bounding box center [208, 270] width 112 height 18
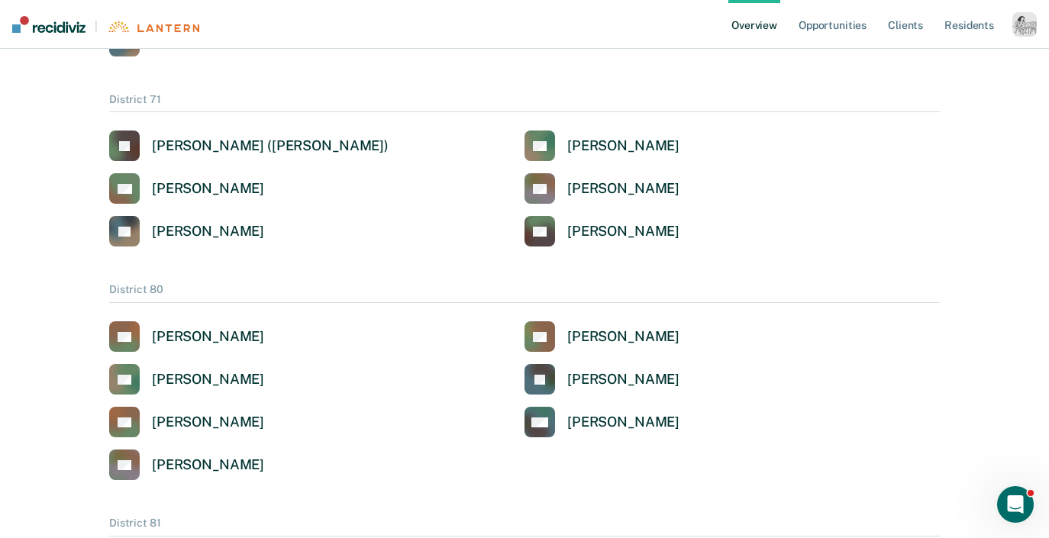
scroll to position [3308, 0]
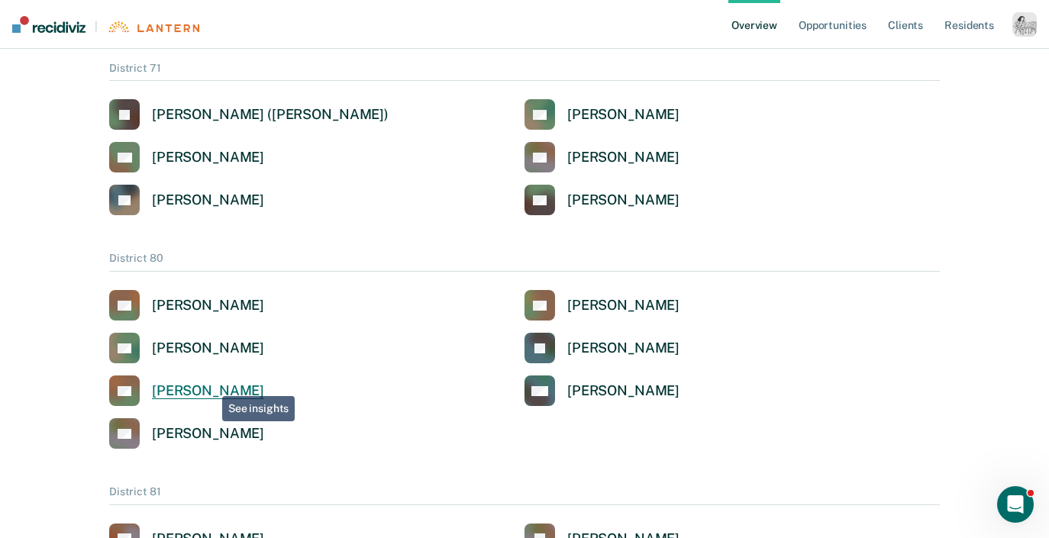
click at [211, 385] on div "[PERSON_NAME]" at bounding box center [208, 392] width 112 height 18
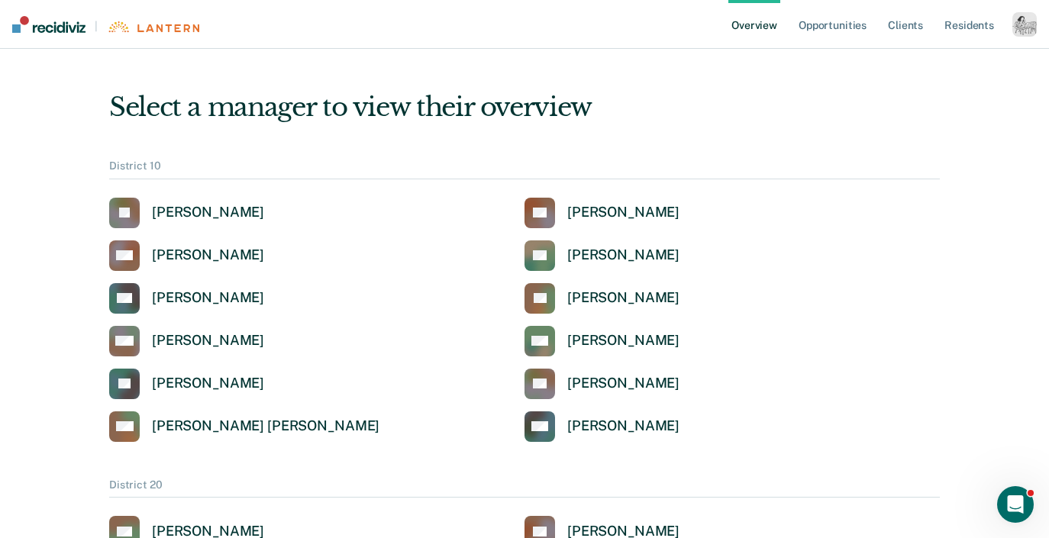
scroll to position [3308, 0]
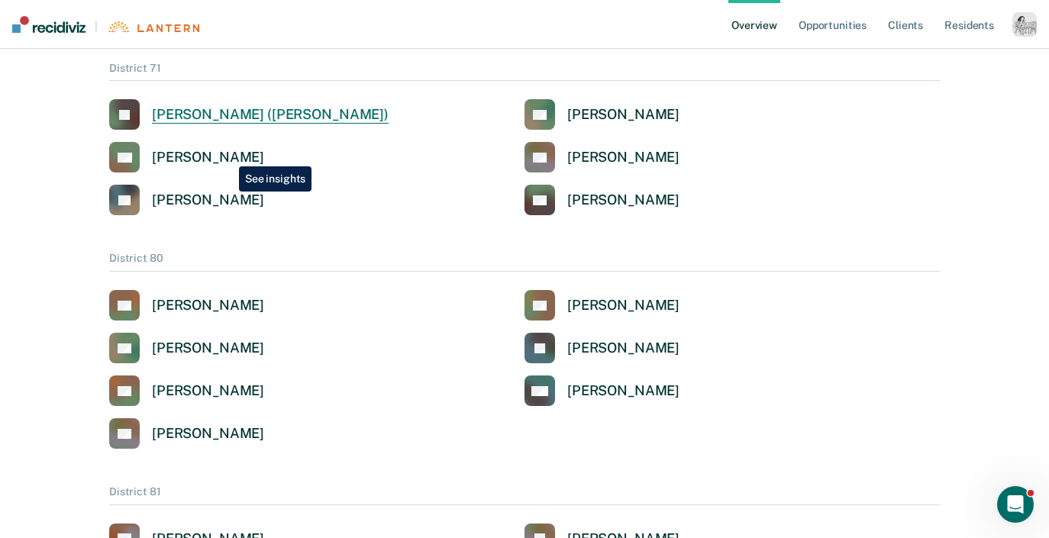
click at [273, 104] on link "S( [PERSON_NAME] ([PERSON_NAME])" at bounding box center [248, 114] width 279 height 31
